Goal: Task Accomplishment & Management: Use online tool/utility

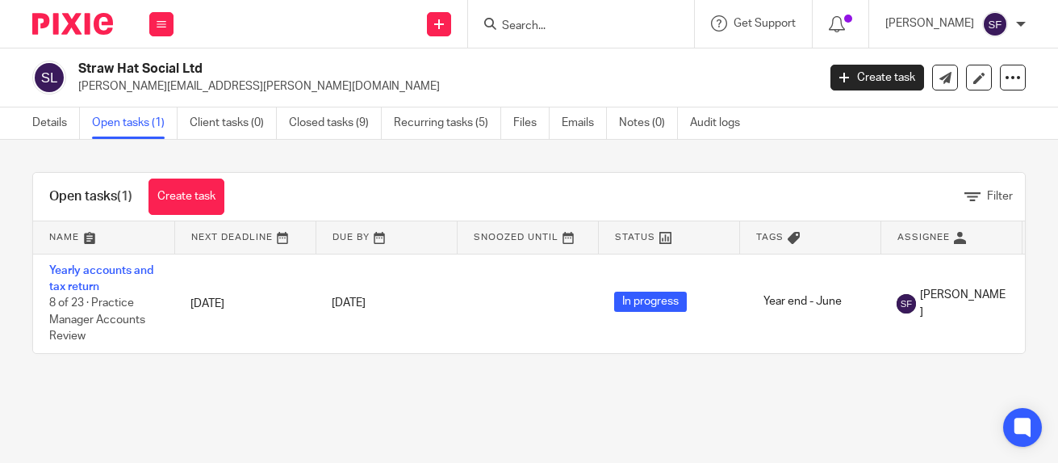
click at [582, 23] on input "Search" at bounding box center [572, 26] width 145 height 15
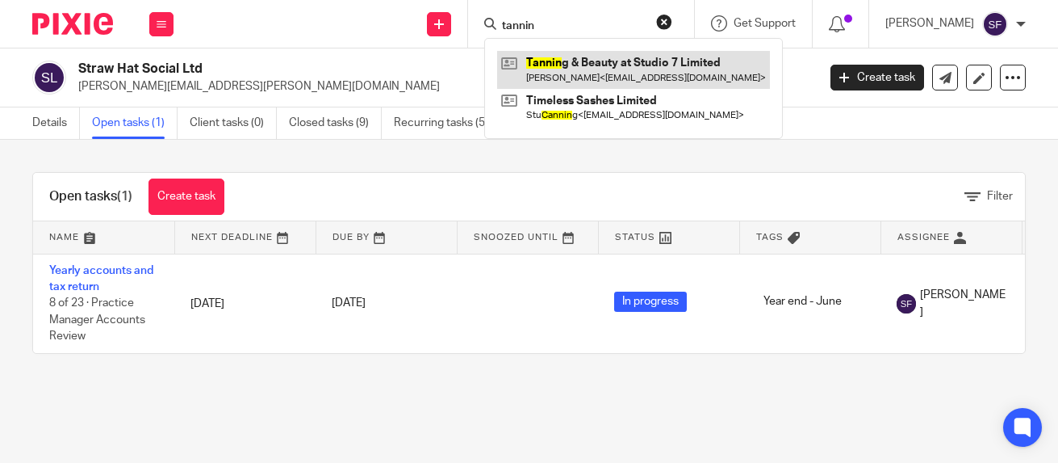
type input "tannin"
click at [608, 65] on link at bounding box center [633, 69] width 273 height 37
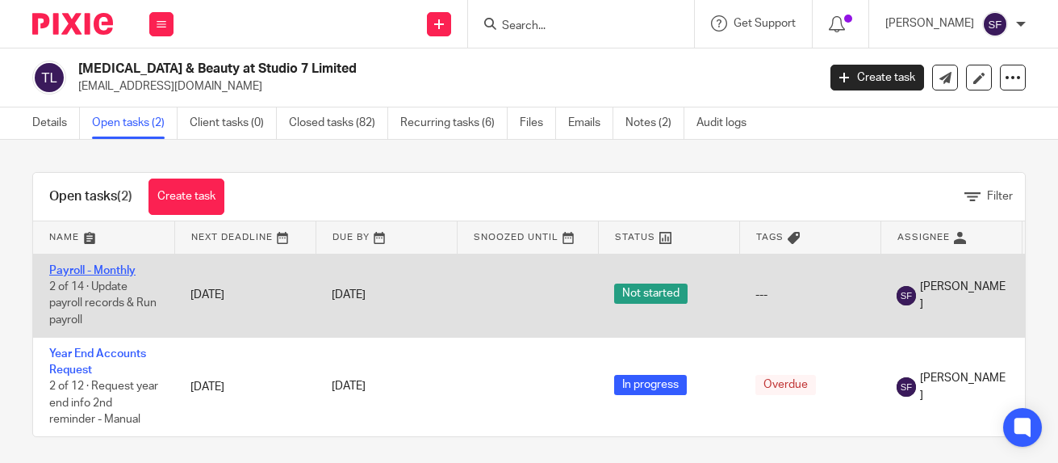
click at [86, 268] on link "Payroll - Monthly" at bounding box center [92, 270] width 86 height 11
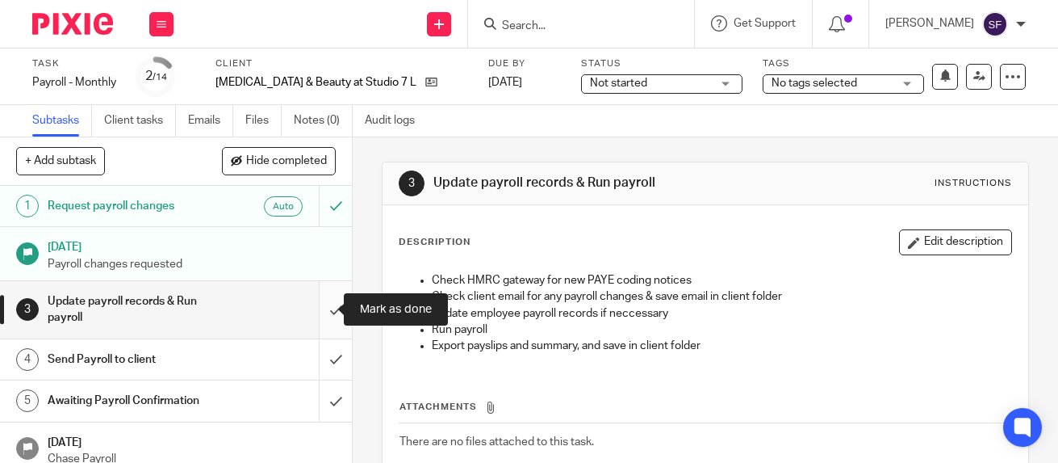
click at [328, 308] on input "submit" at bounding box center [176, 309] width 352 height 57
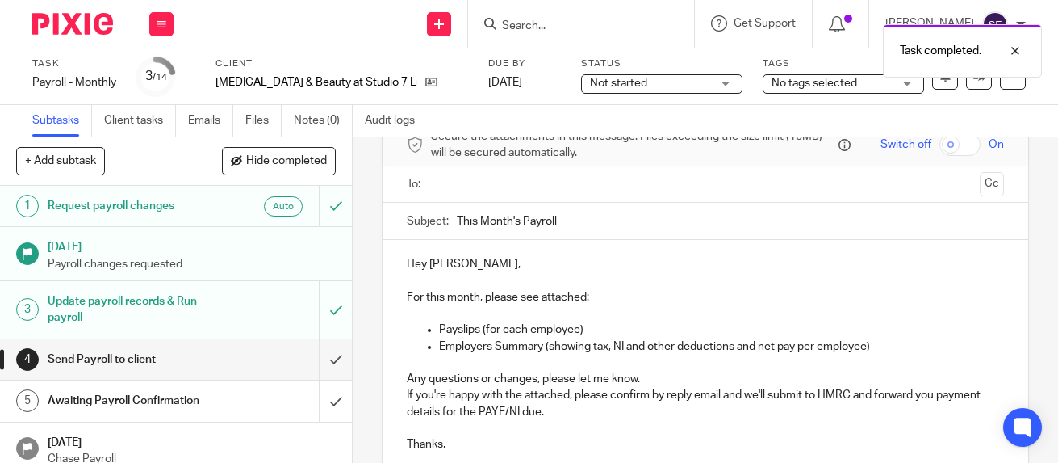
scroll to position [233, 0]
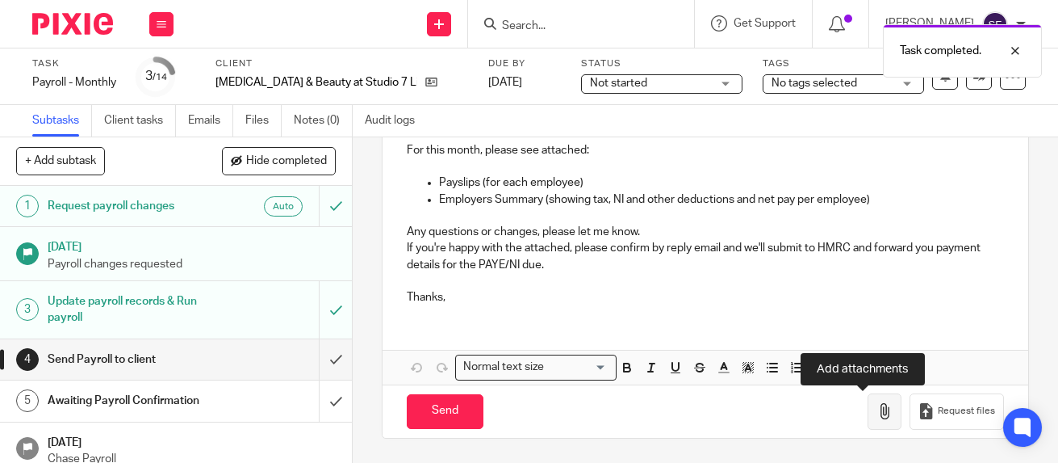
click at [877, 417] on icon "button" at bounding box center [885, 411] width 16 height 16
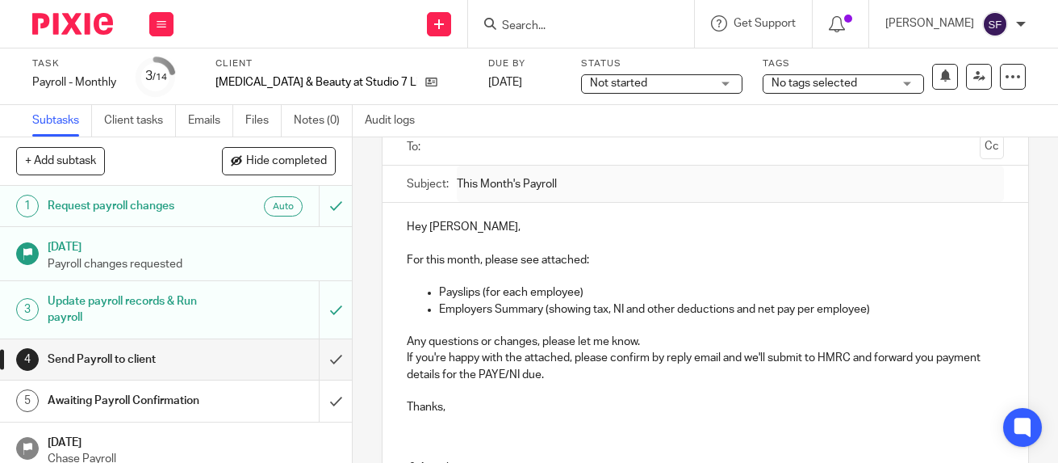
scroll to position [0, 0]
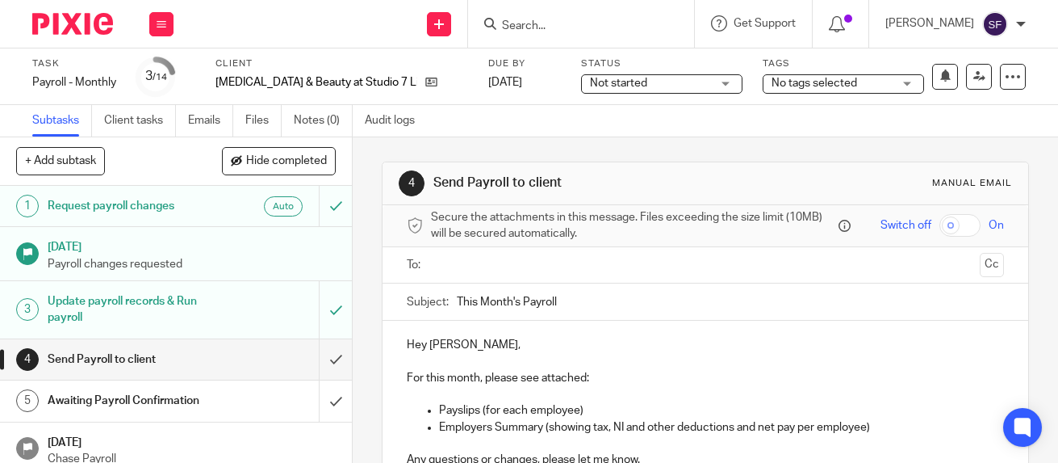
drag, startPoint x: 459, startPoint y: 272, endPoint x: 466, endPoint y: 278, distance: 8.6
click at [458, 273] on input "text" at bounding box center [705, 265] width 536 height 19
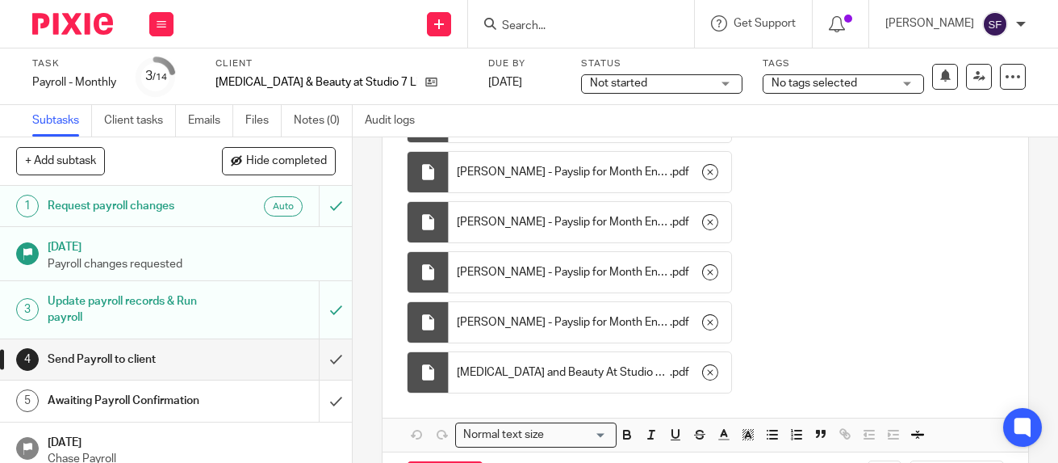
scroll to position [581, 0]
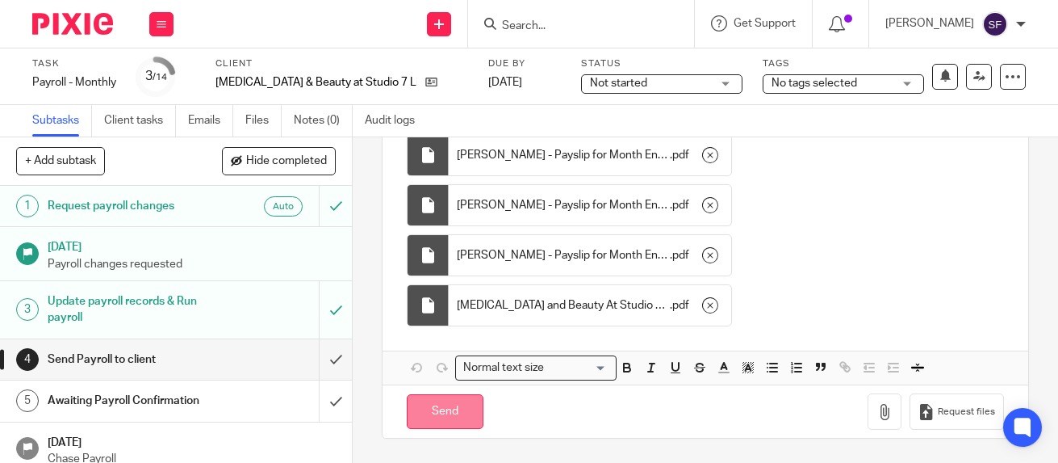
click at [431, 412] on input "Send" at bounding box center [445, 411] width 77 height 35
type input "Sent"
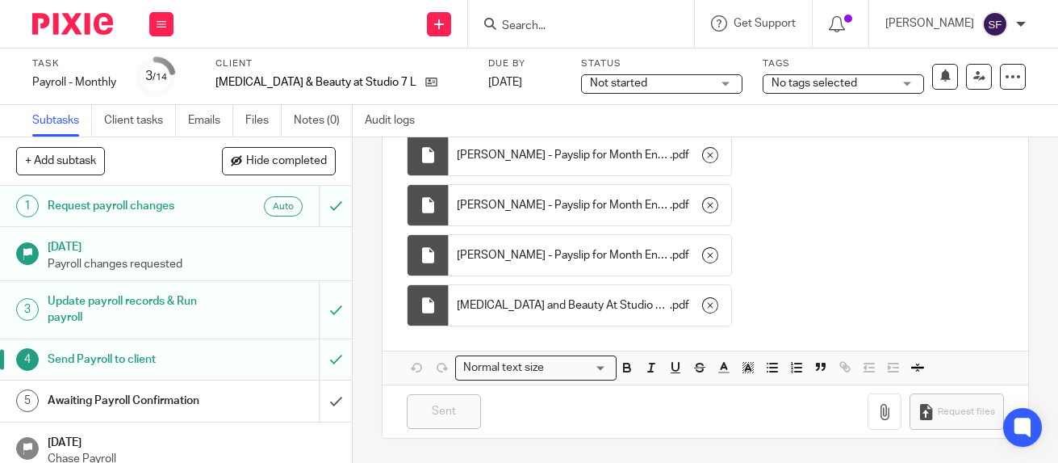
click at [590, 27] on input "Search" at bounding box center [572, 26] width 145 height 15
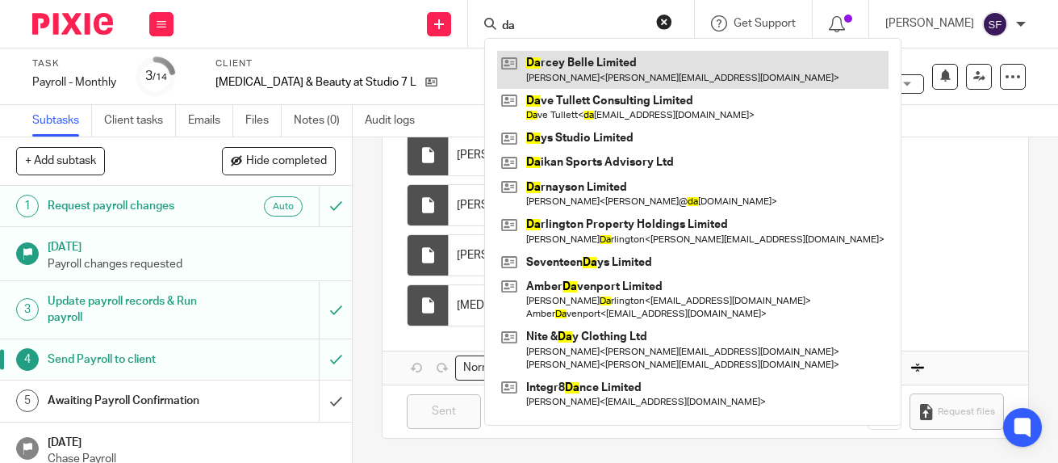
type input "da"
click at [615, 57] on link at bounding box center [692, 69] width 391 height 37
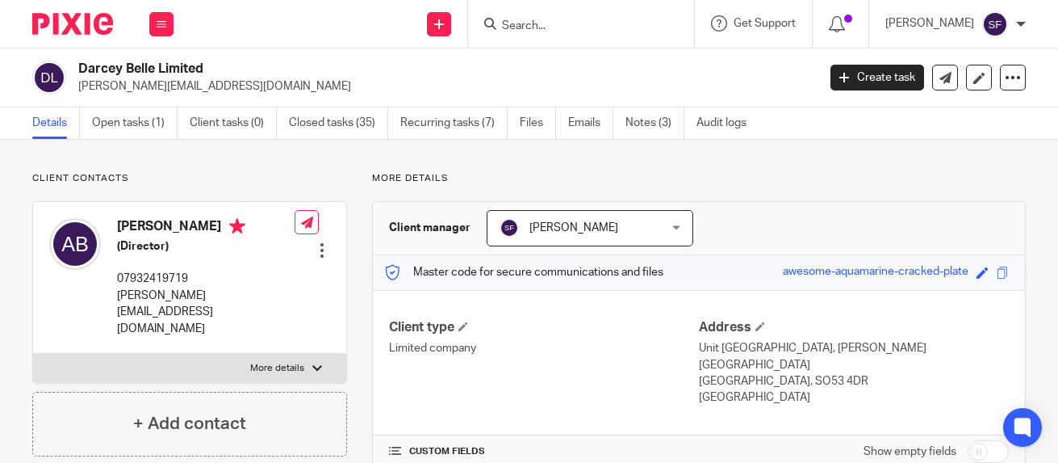
click at [139, 122] on link "Open tasks (1)" at bounding box center [135, 122] width 86 height 31
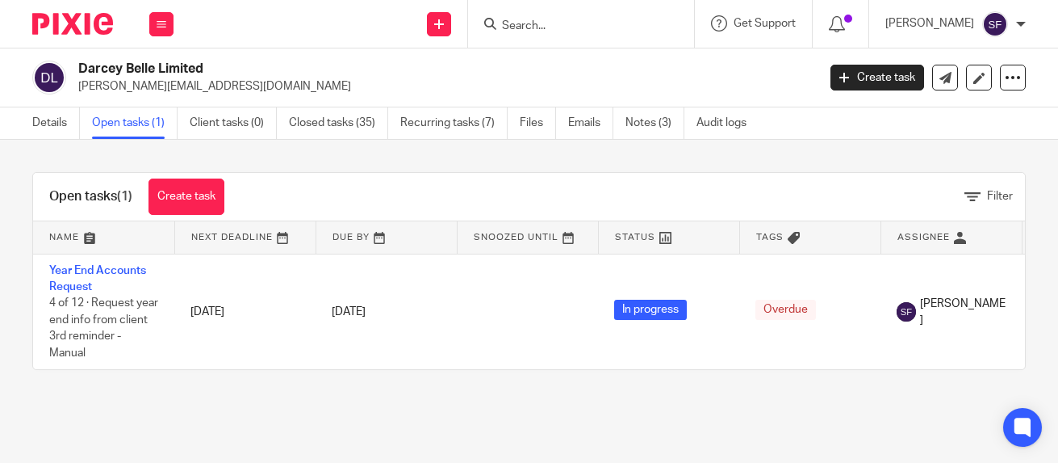
click at [593, 28] on input "Search" at bounding box center [572, 26] width 145 height 15
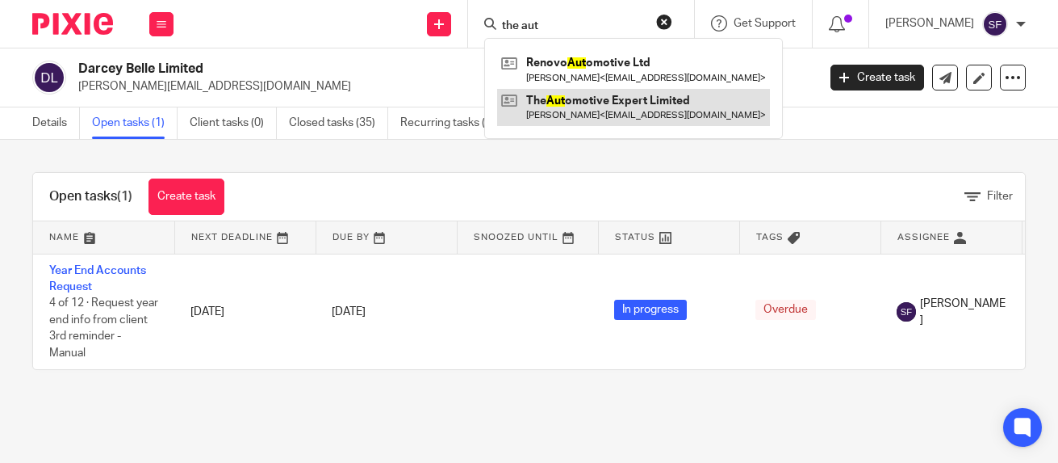
type input "the aut"
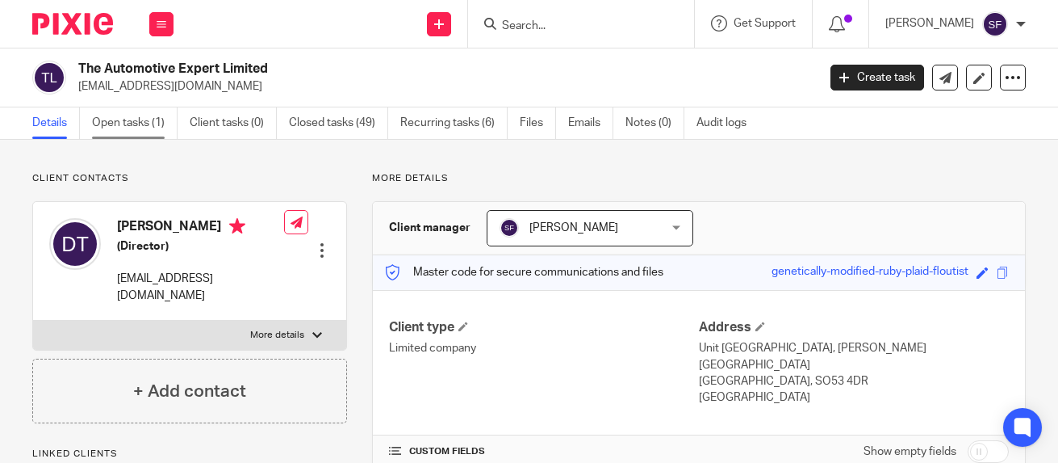
click at [109, 117] on link "Open tasks (1)" at bounding box center [135, 122] width 86 height 31
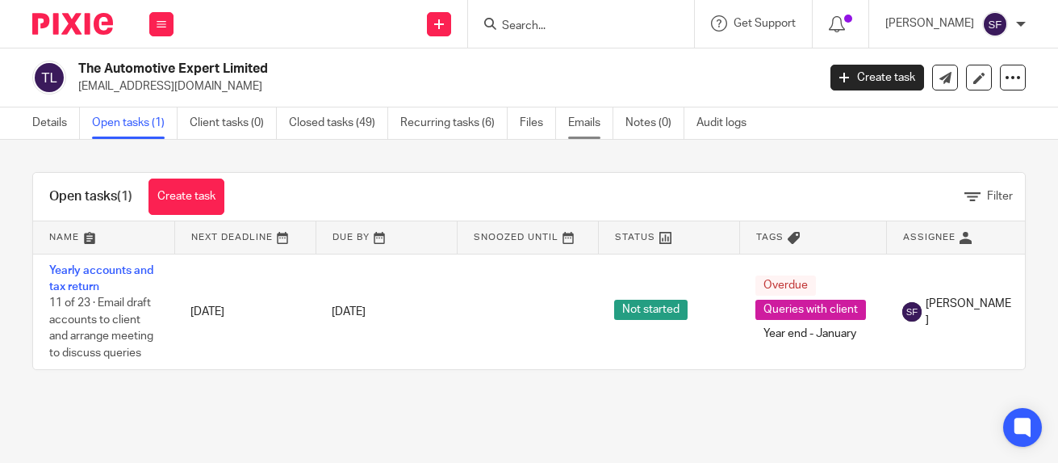
click at [594, 117] on link "Emails" at bounding box center [590, 122] width 45 height 31
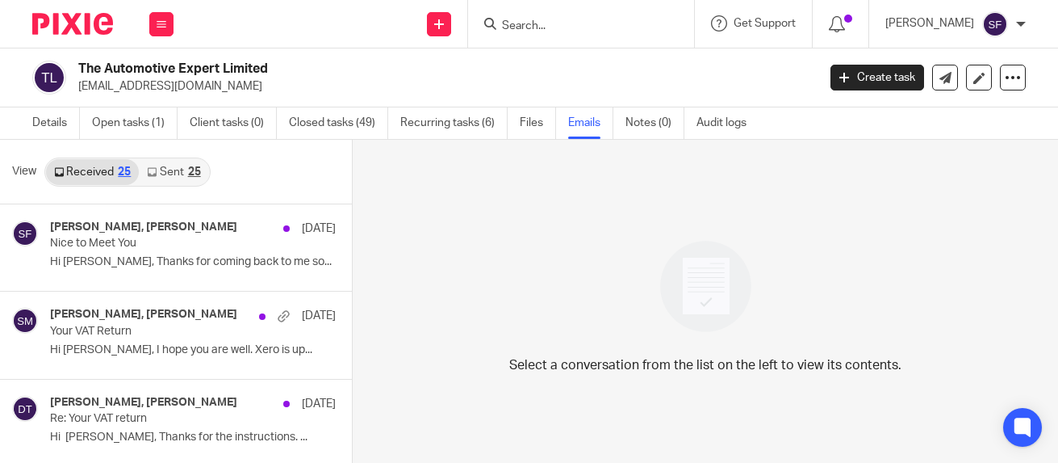
click at [177, 165] on link "Sent 25" at bounding box center [173, 172] width 69 height 26
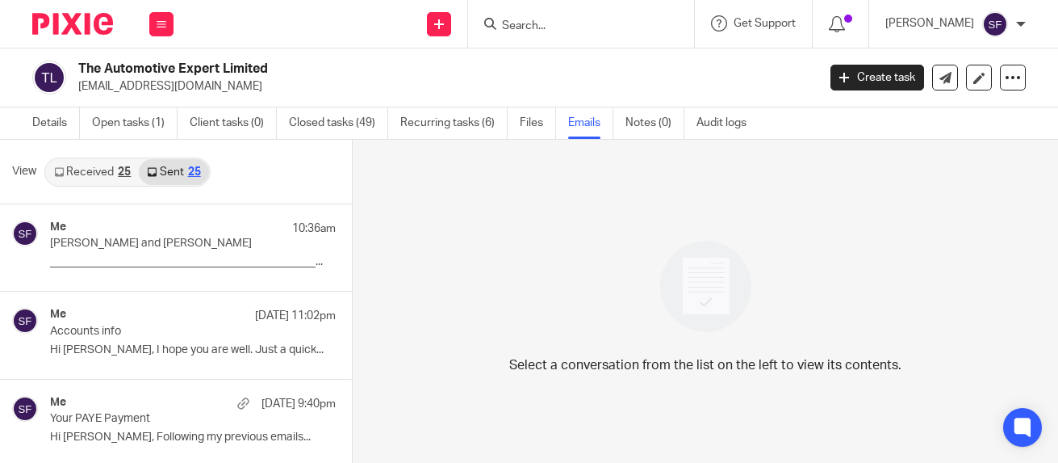
scroll to position [2, 0]
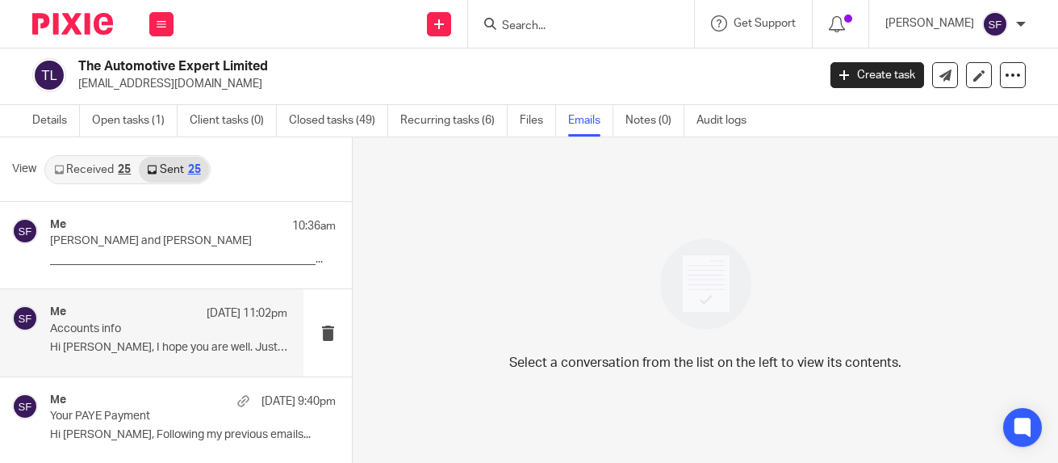
click at [145, 320] on div "Me [DATE] 11:02pm" at bounding box center [168, 313] width 237 height 16
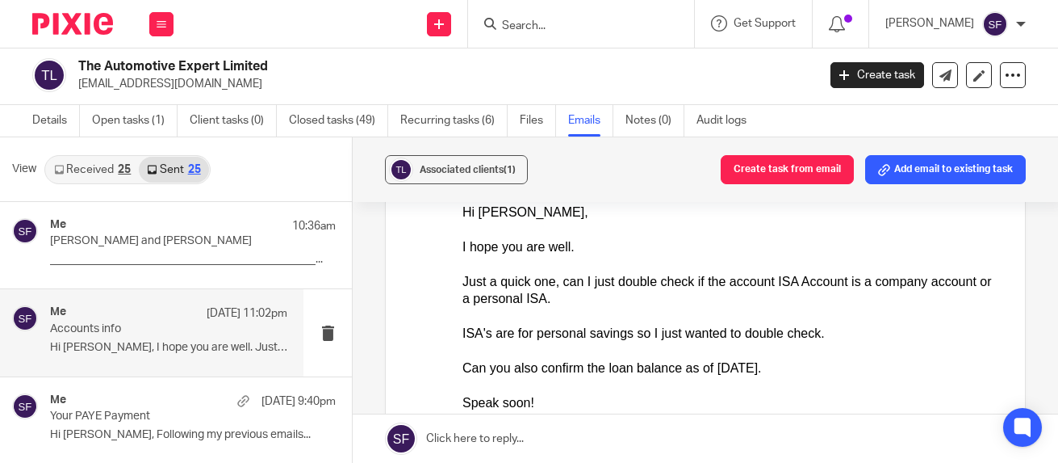
scroll to position [161, 0]
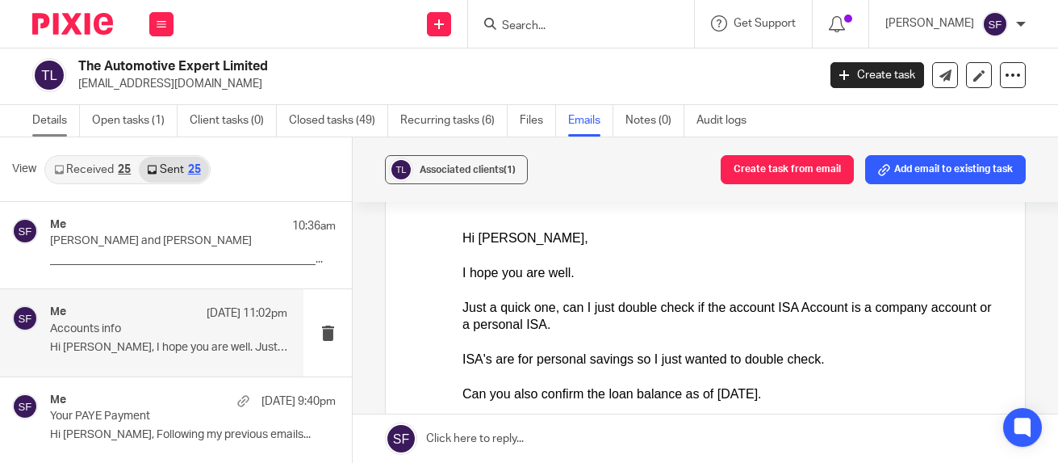
click at [45, 122] on link "Details" at bounding box center [56, 120] width 48 height 31
